Goal: Go to known website: Access a specific website the user already knows

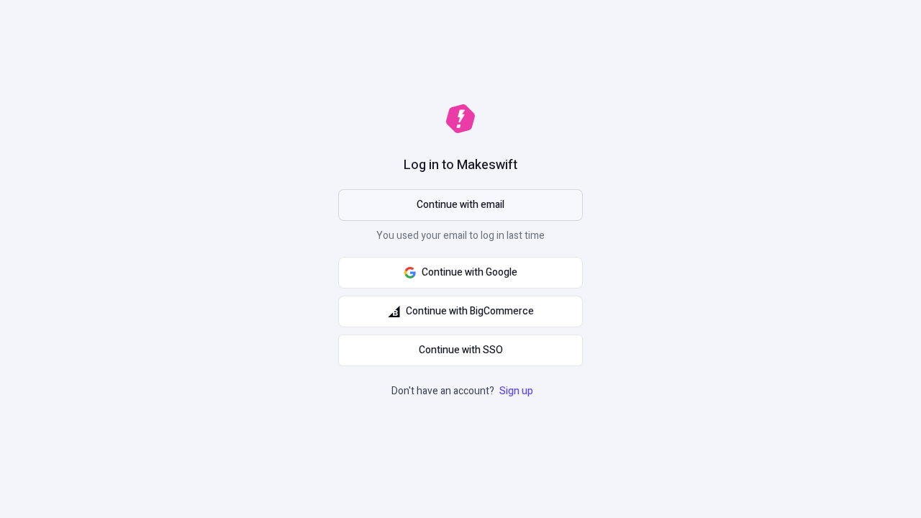
click at [461, 205] on span "Continue with email" at bounding box center [461, 205] width 88 height 16
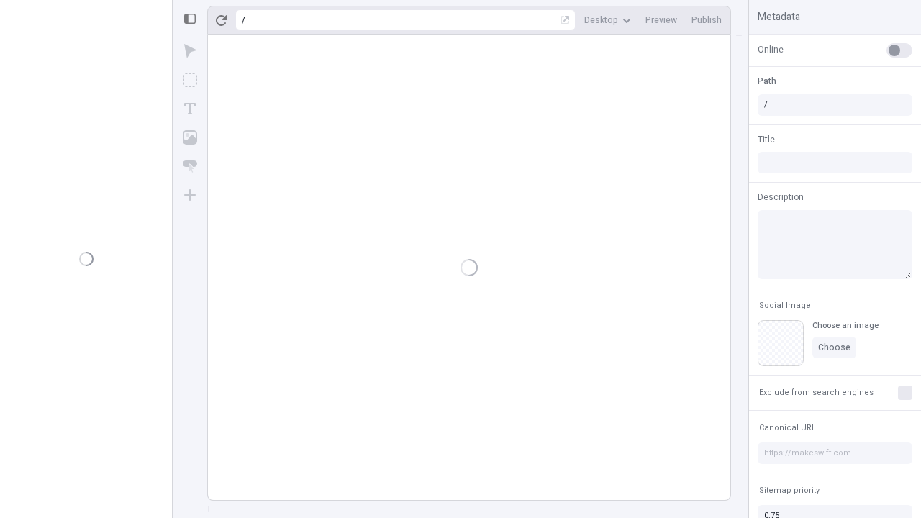
type input "/deep-link-conspergo"
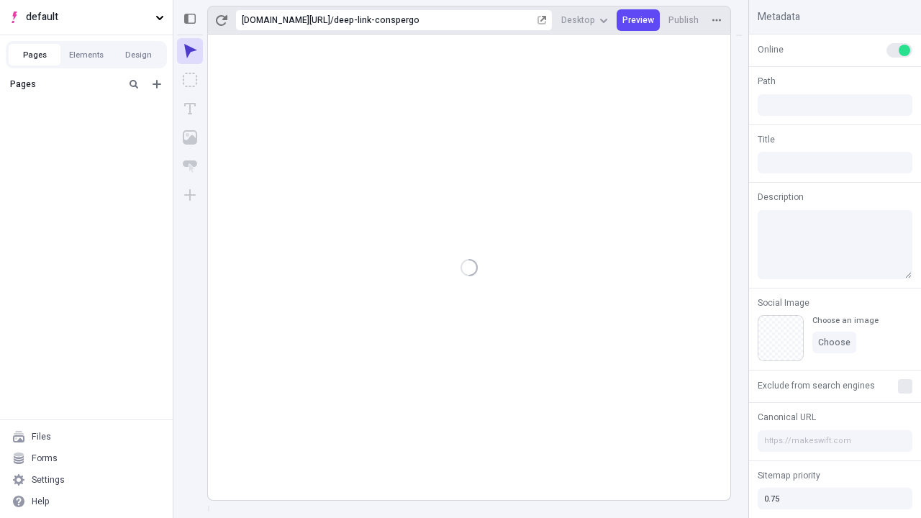
type input "/deep-link-conspergo"
